Goal: Find specific page/section: Find specific page/section

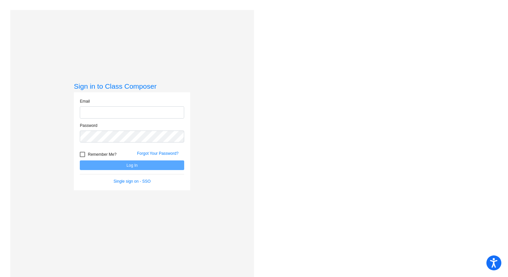
type input "[EMAIL_ADDRESS][DOMAIN_NAME]"
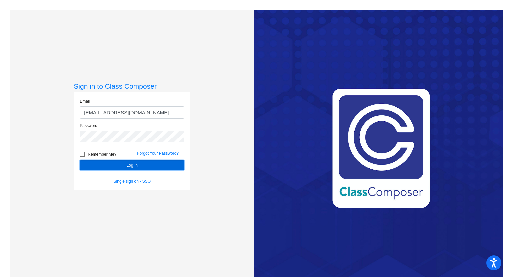
click at [153, 167] on button "Log In" at bounding box center [132, 165] width 104 height 10
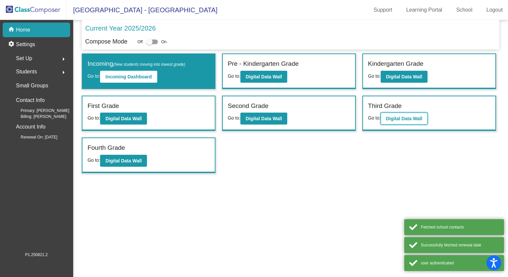
click at [392, 116] on b "Digital Data Wall" at bounding box center [404, 118] width 36 height 5
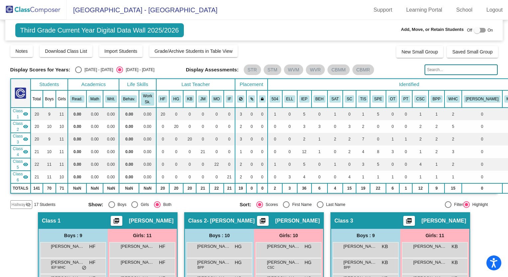
click at [82, 70] on div "[DATE] - [DATE]" at bounding box center [97, 70] width 31 height 6
click at [78, 73] on input "[DATE] - [DATE]" at bounding box center [78, 73] width 0 height 0
radio input "true"
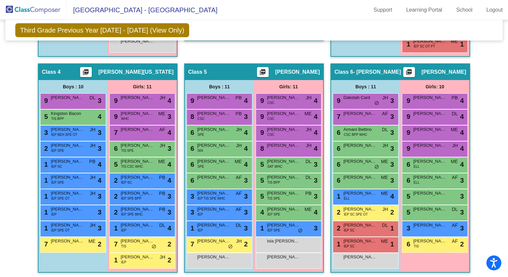
scroll to position [363, 0]
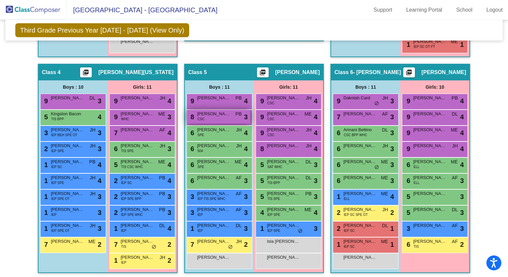
click at [202, 116] on div "8 [PERSON_NAME] CSC PB lock do_not_disturb_alt 3" at bounding box center [218, 117] width 63 height 14
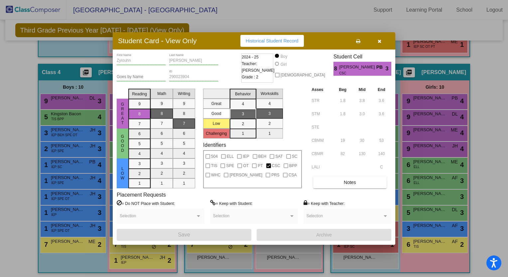
click at [378, 39] on icon "button" at bounding box center [379, 41] width 4 height 5
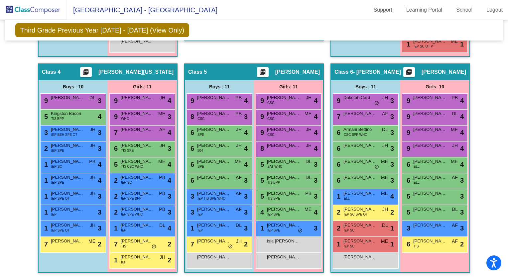
scroll to position [363, 0]
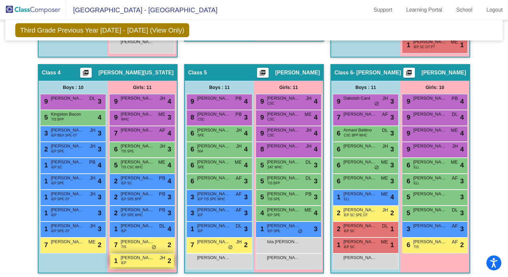
click at [128, 256] on span "[PERSON_NAME]" at bounding box center [137, 257] width 33 height 7
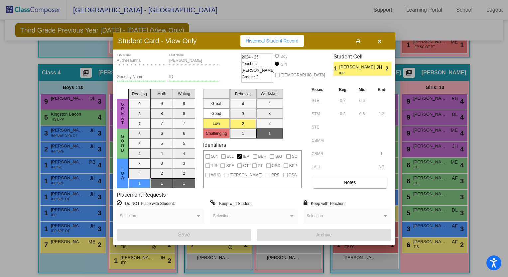
click at [377, 44] on button "button" at bounding box center [378, 41] width 21 height 12
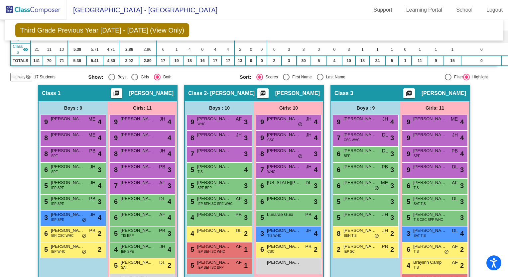
scroll to position [140, 0]
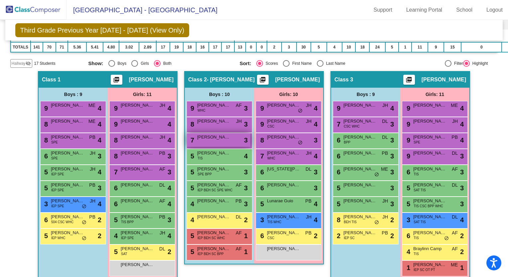
click at [214, 140] on div "7 [PERSON_NAME] lock do_not_disturb_alt 3" at bounding box center [218, 140] width 63 height 14
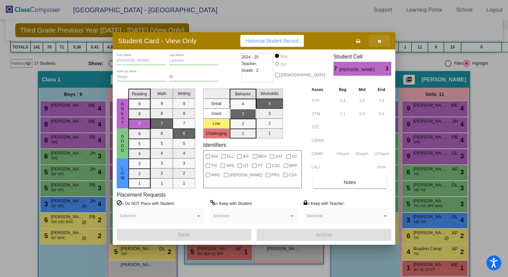
click at [378, 43] on icon "button" at bounding box center [379, 41] width 4 height 5
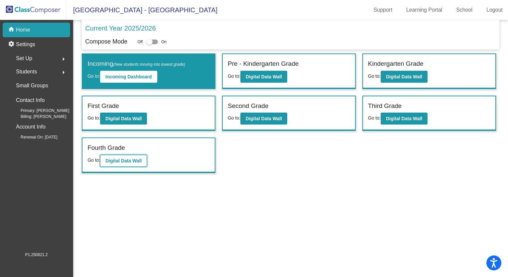
click at [132, 161] on b "Digital Data Wall" at bounding box center [123, 160] width 36 height 5
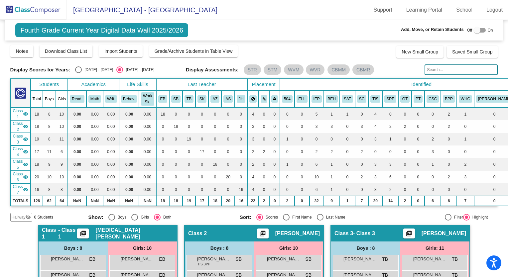
click at [75, 69] on div "Select an option" at bounding box center [78, 69] width 7 height 7
click at [78, 73] on input "[DATE] - [DATE]" at bounding box center [78, 73] width 0 height 0
radio input "true"
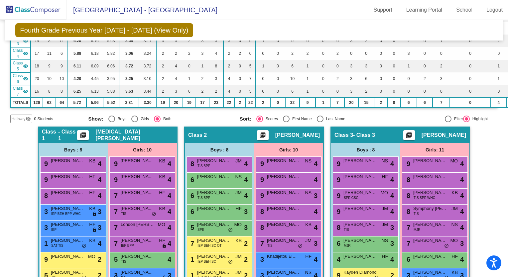
scroll to position [88, 0]
